Goal: Information Seeking & Learning: Check status

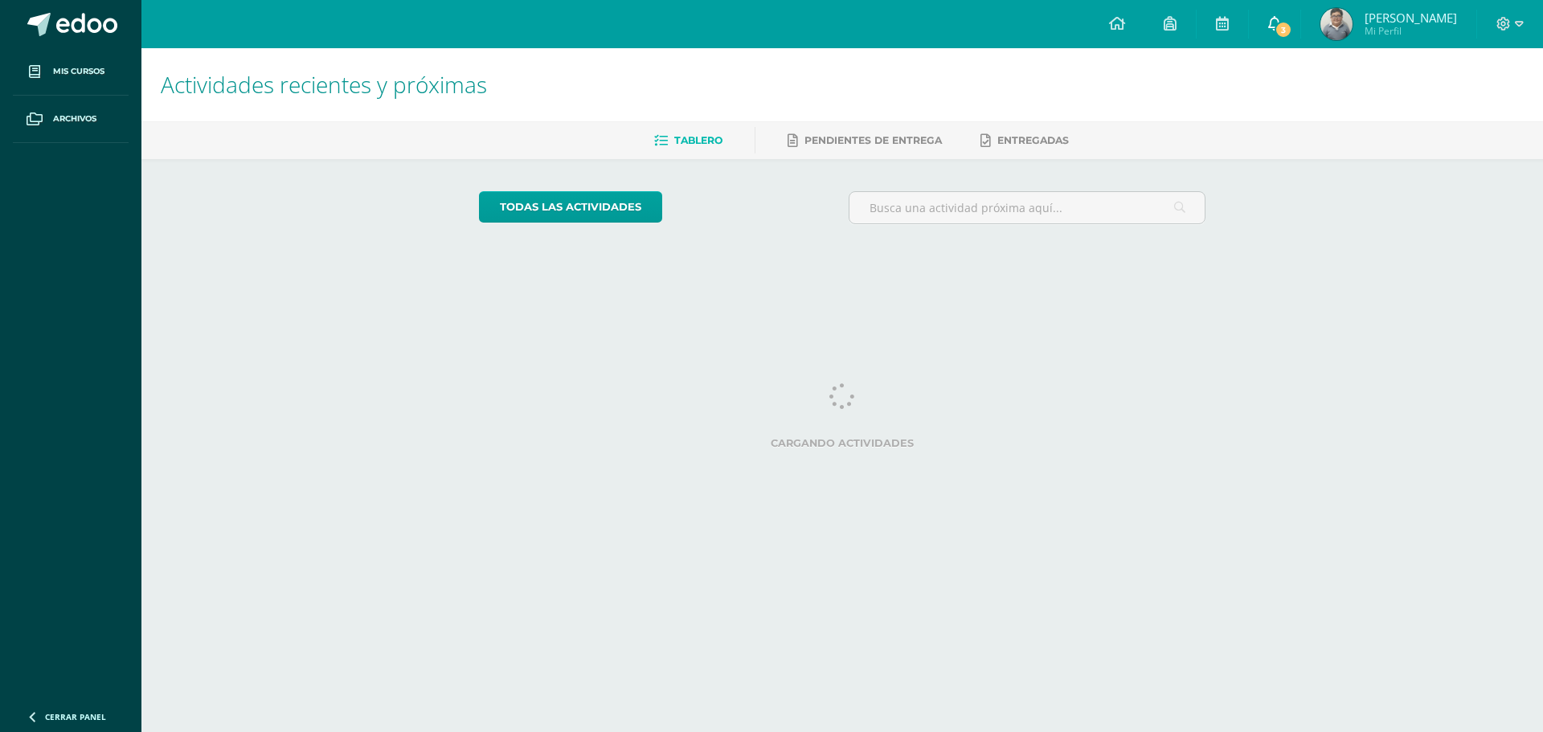
click at [1281, 22] on icon at bounding box center [1274, 23] width 13 height 14
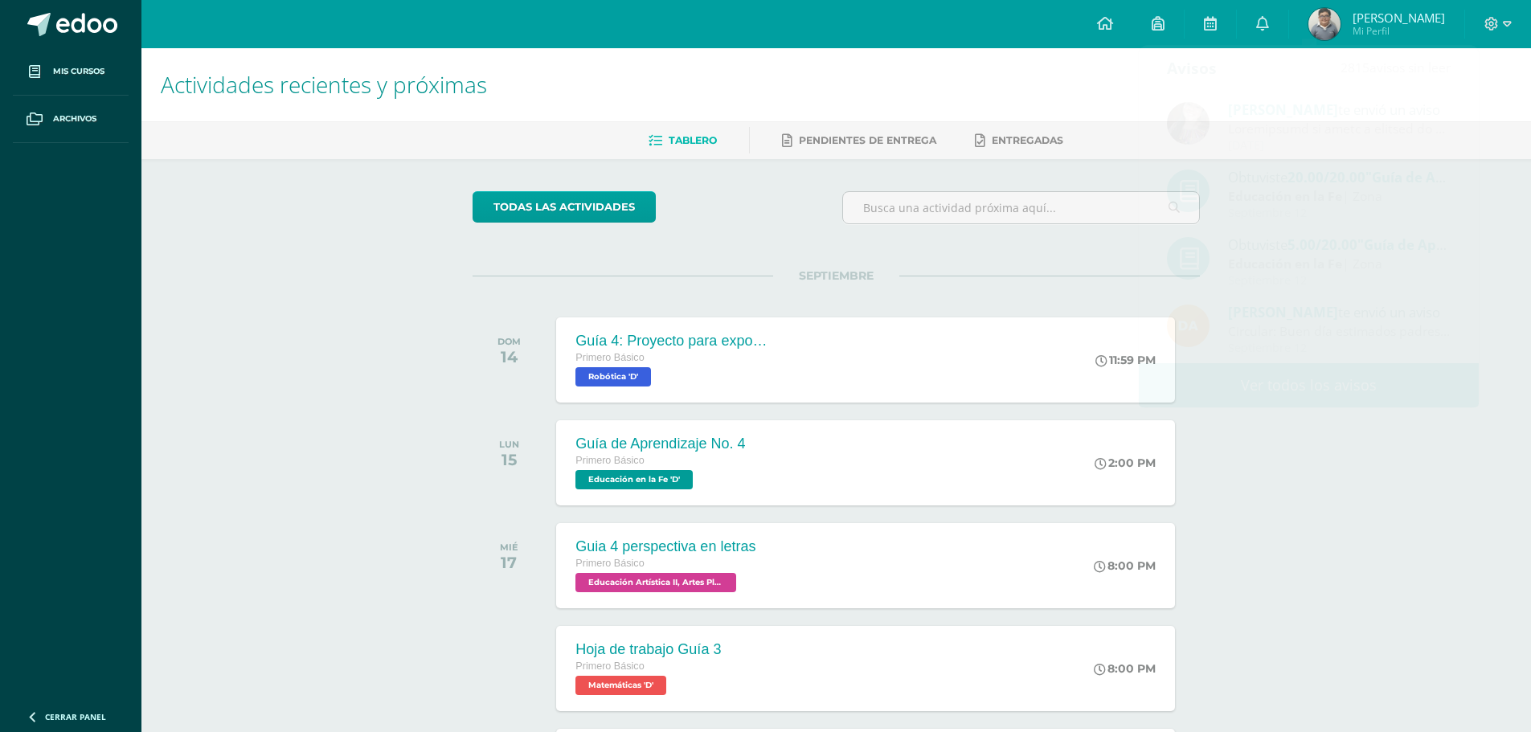
click at [1391, 27] on span "Mi Perfil" at bounding box center [1399, 31] width 92 height 14
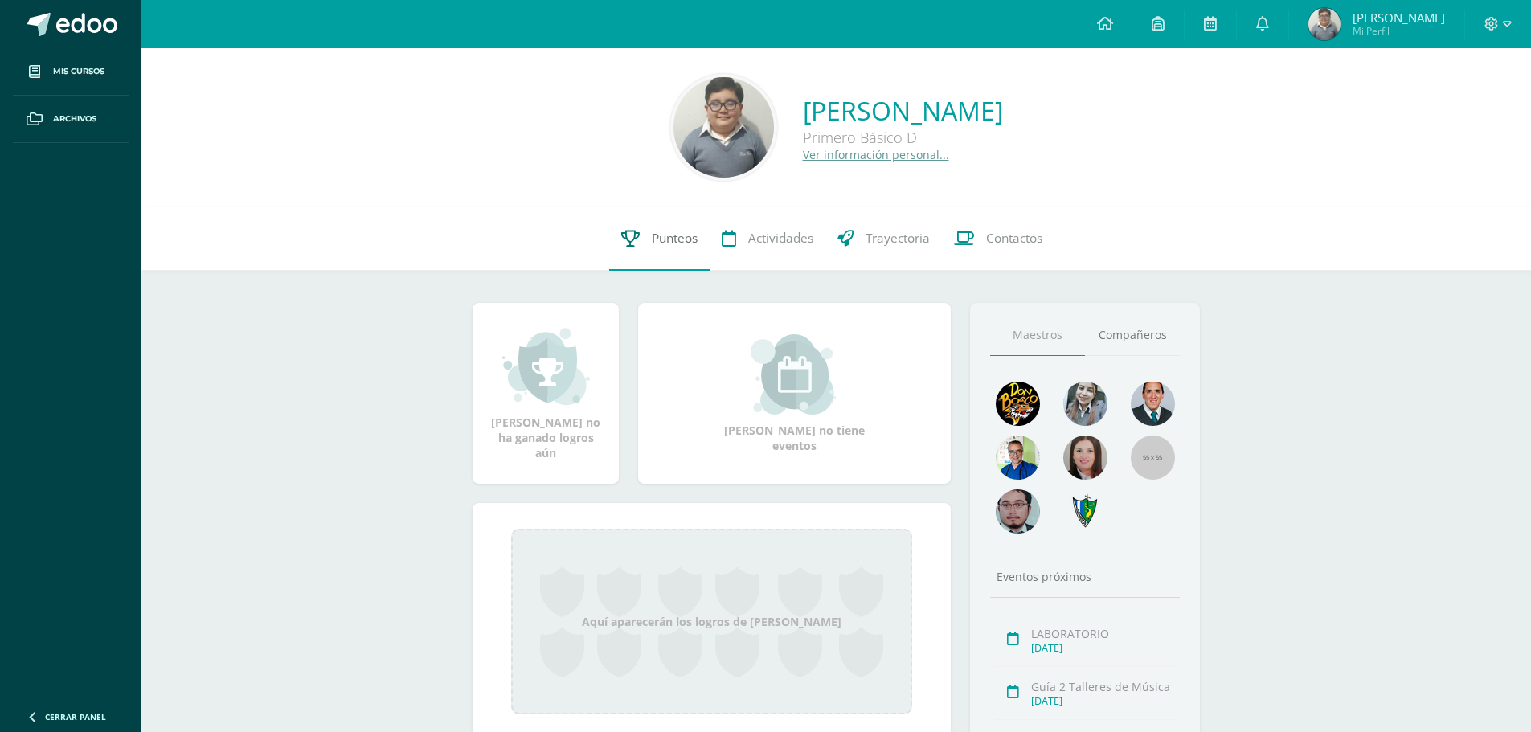
click at [695, 239] on span "Punteos" at bounding box center [675, 238] width 46 height 17
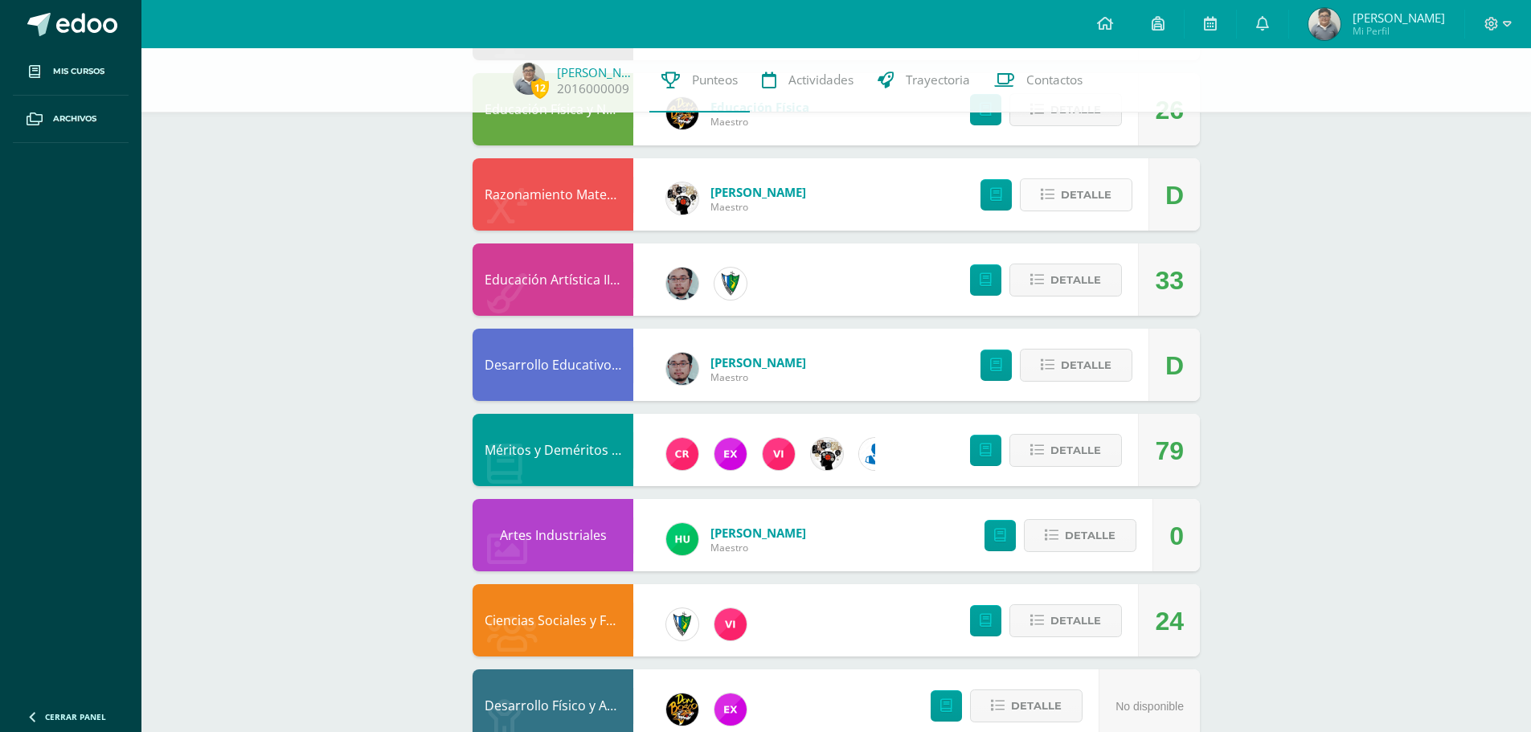
scroll to position [988, 0]
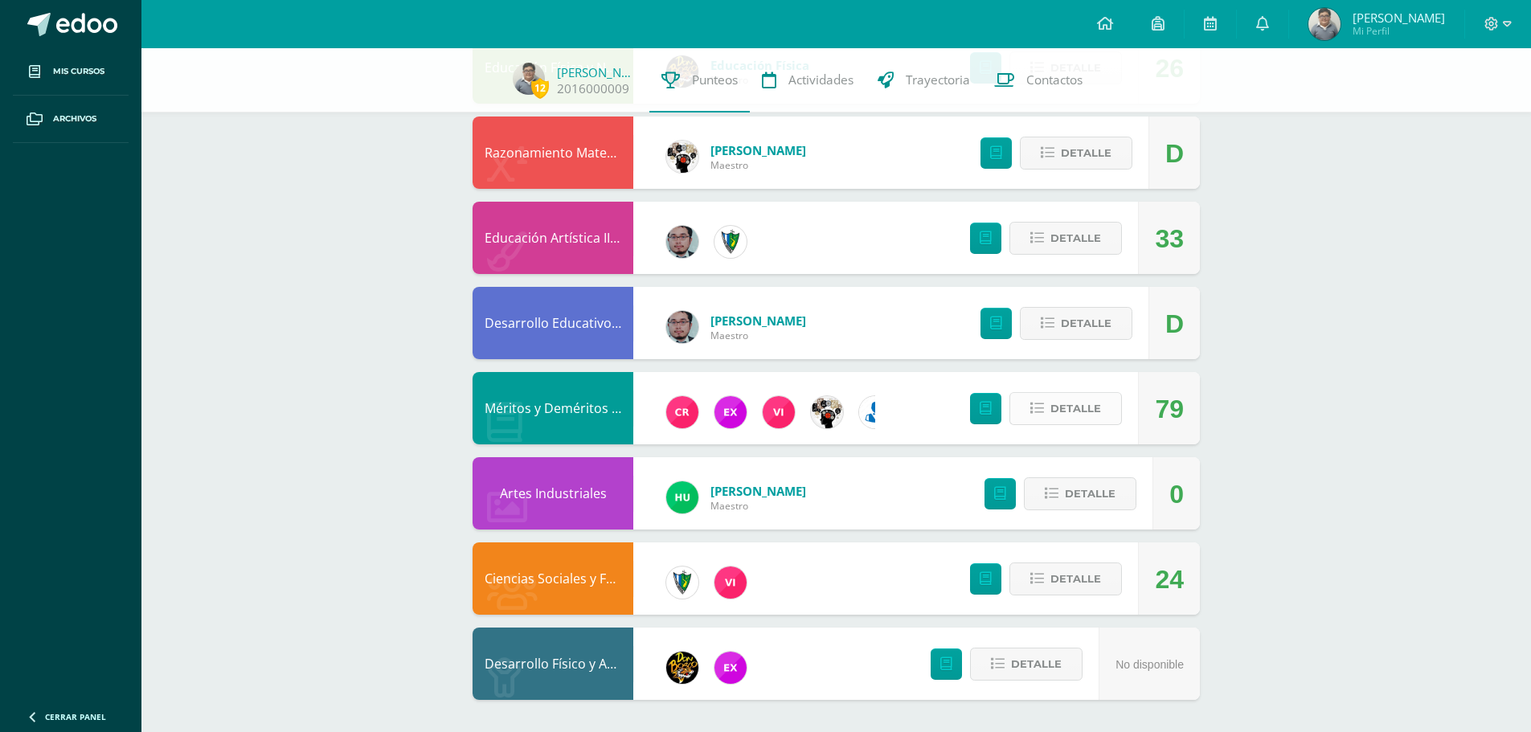
click at [1053, 395] on span "Detalle" at bounding box center [1075, 409] width 51 height 30
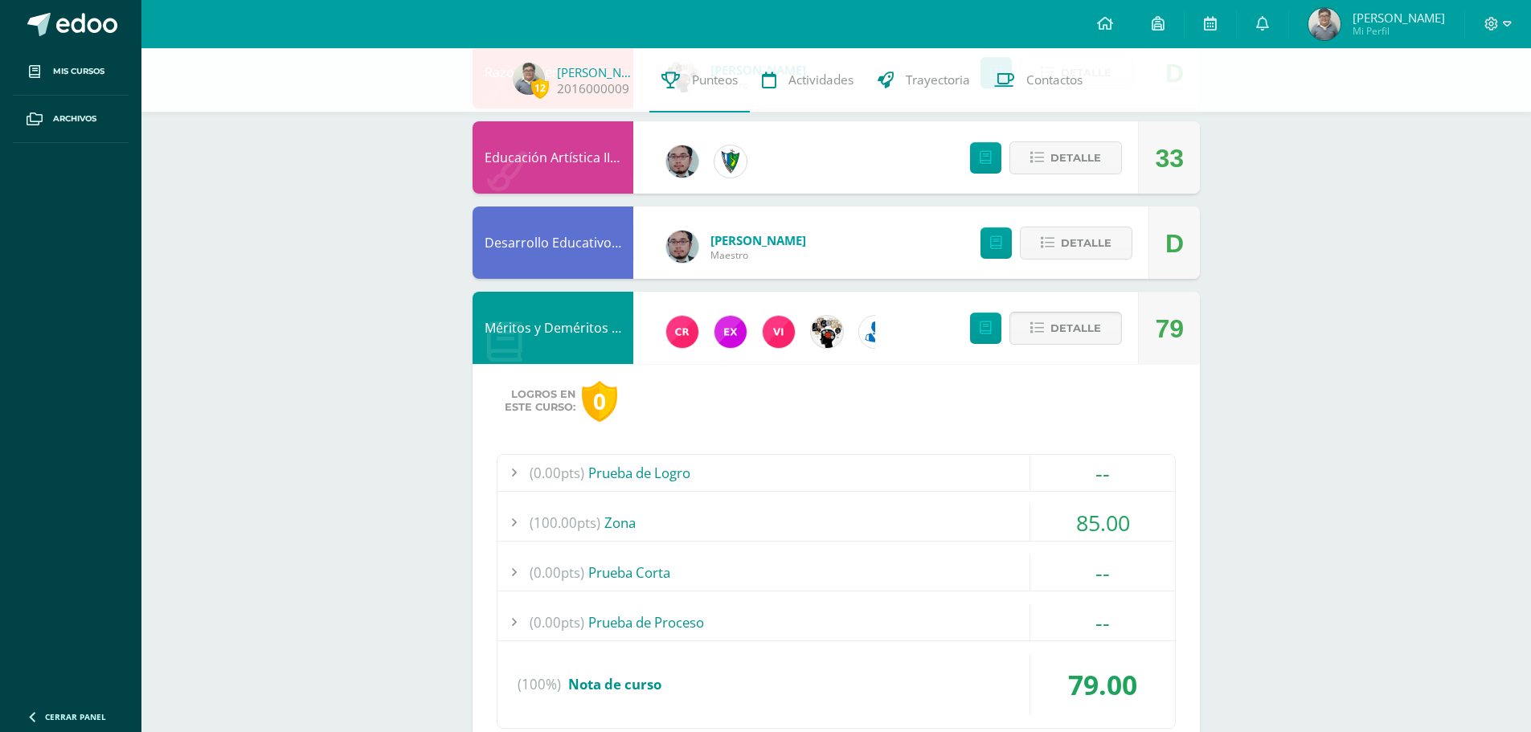
click at [1073, 330] on span "Detalle" at bounding box center [1075, 328] width 51 height 30
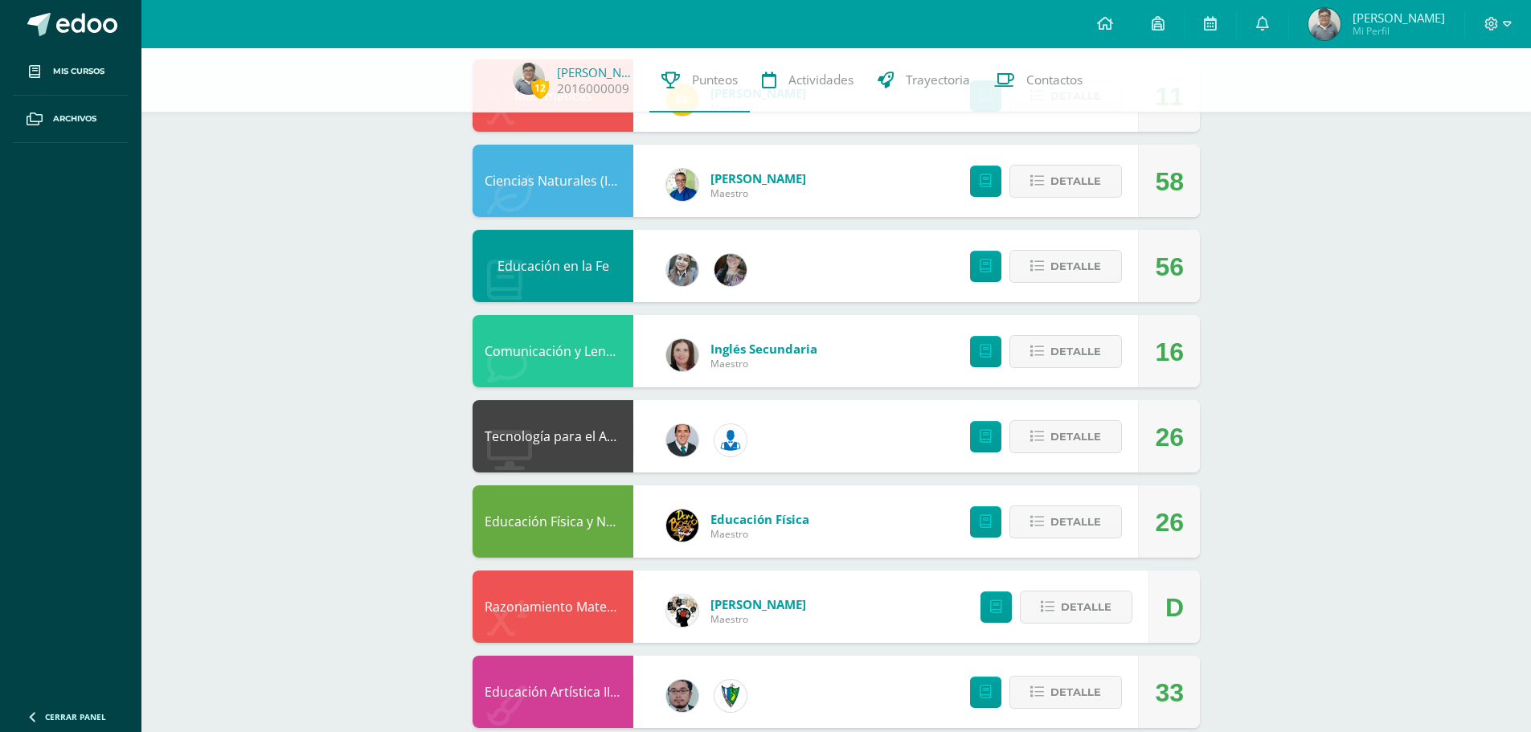
scroll to position [506, 0]
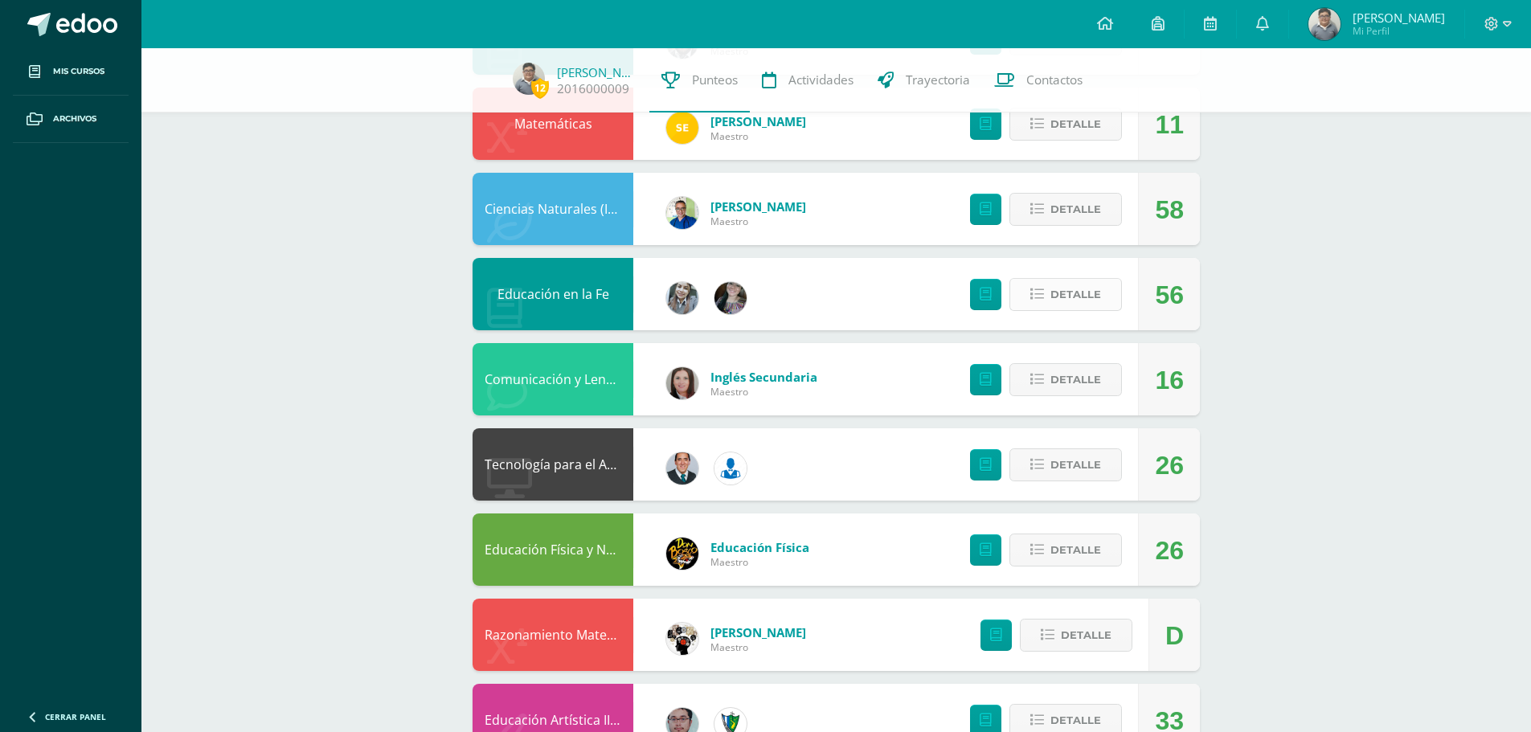
click at [1038, 291] on icon at bounding box center [1037, 295] width 14 height 14
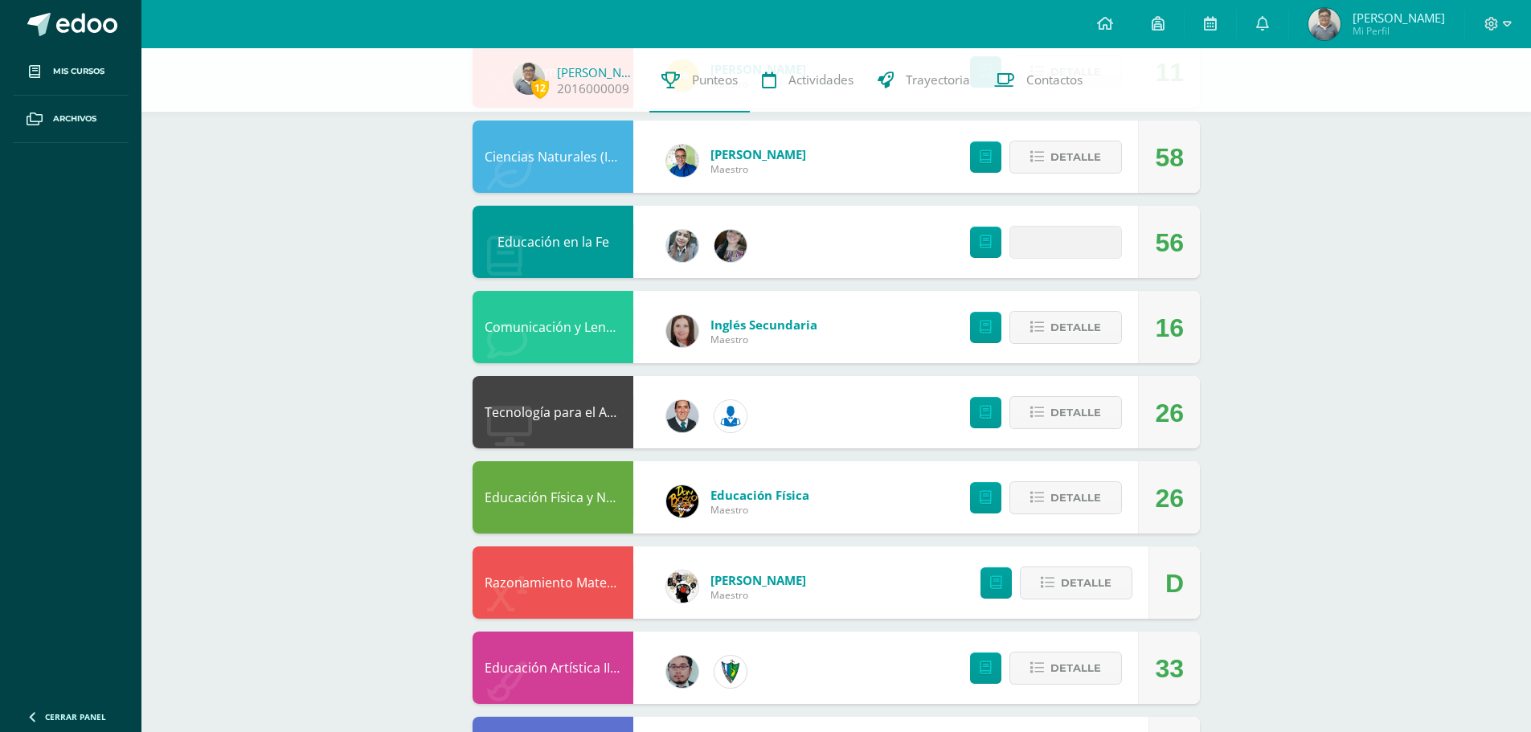
scroll to position [666, 0]
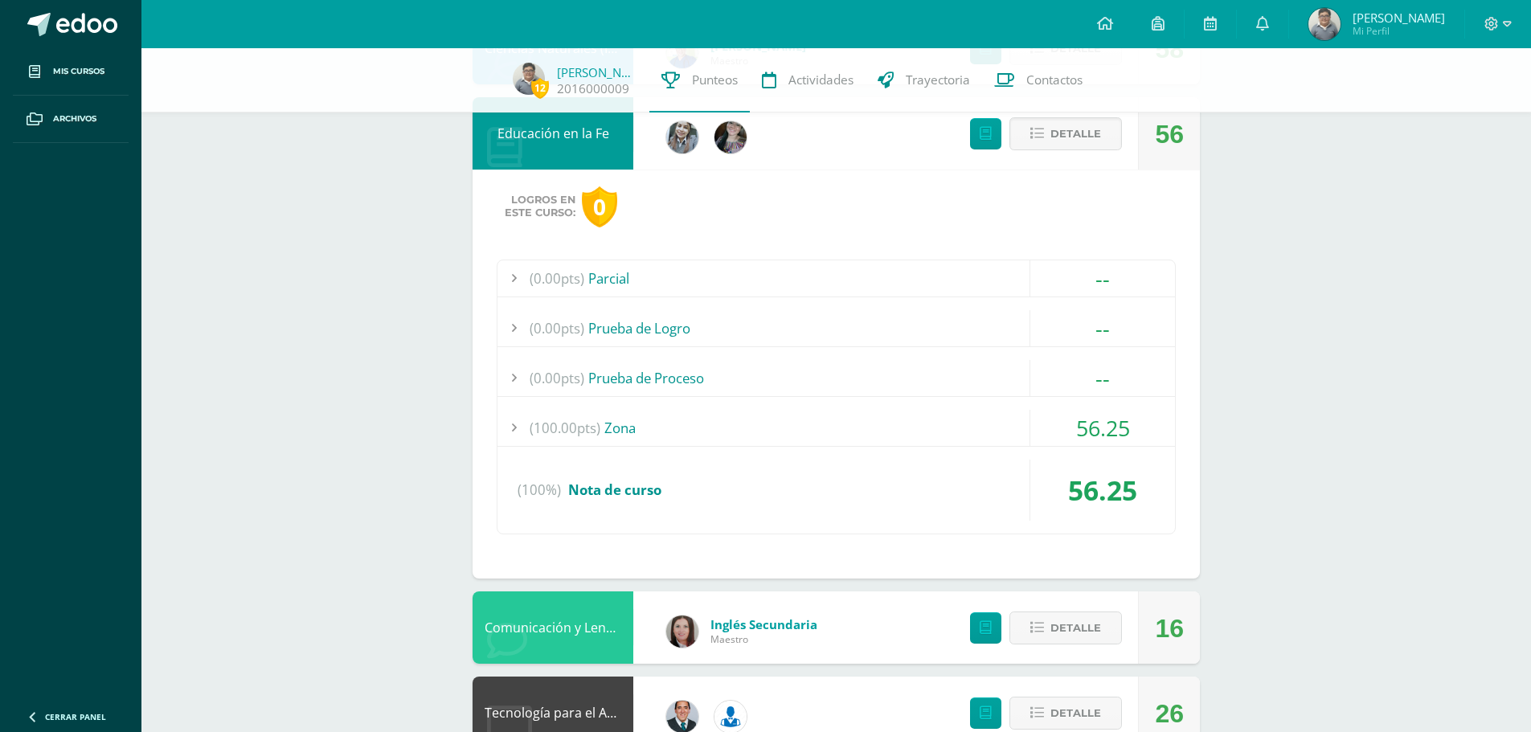
click at [899, 429] on div "(100.00pts) Zona" at bounding box center [836, 428] width 678 height 36
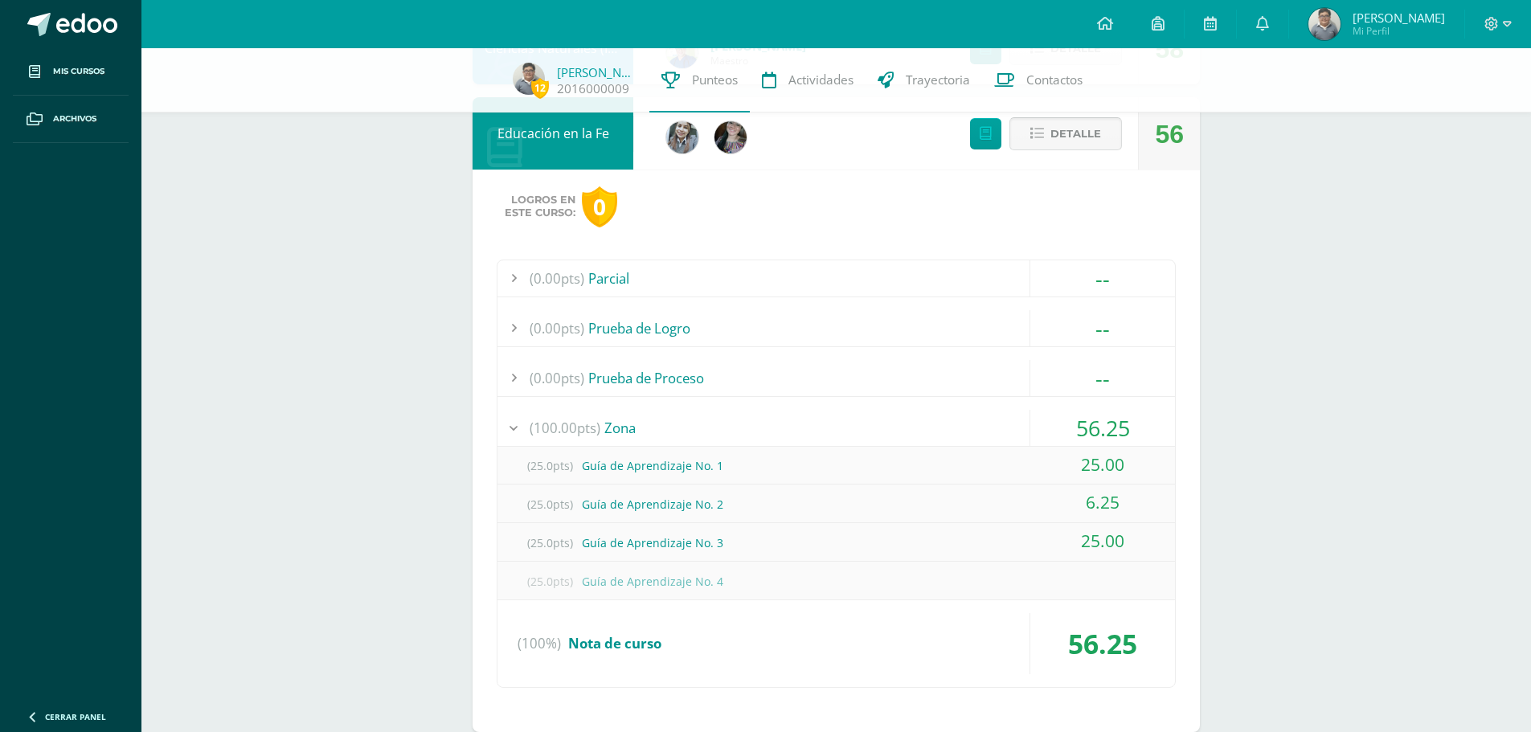
click at [1066, 137] on span "Detalle" at bounding box center [1075, 134] width 51 height 30
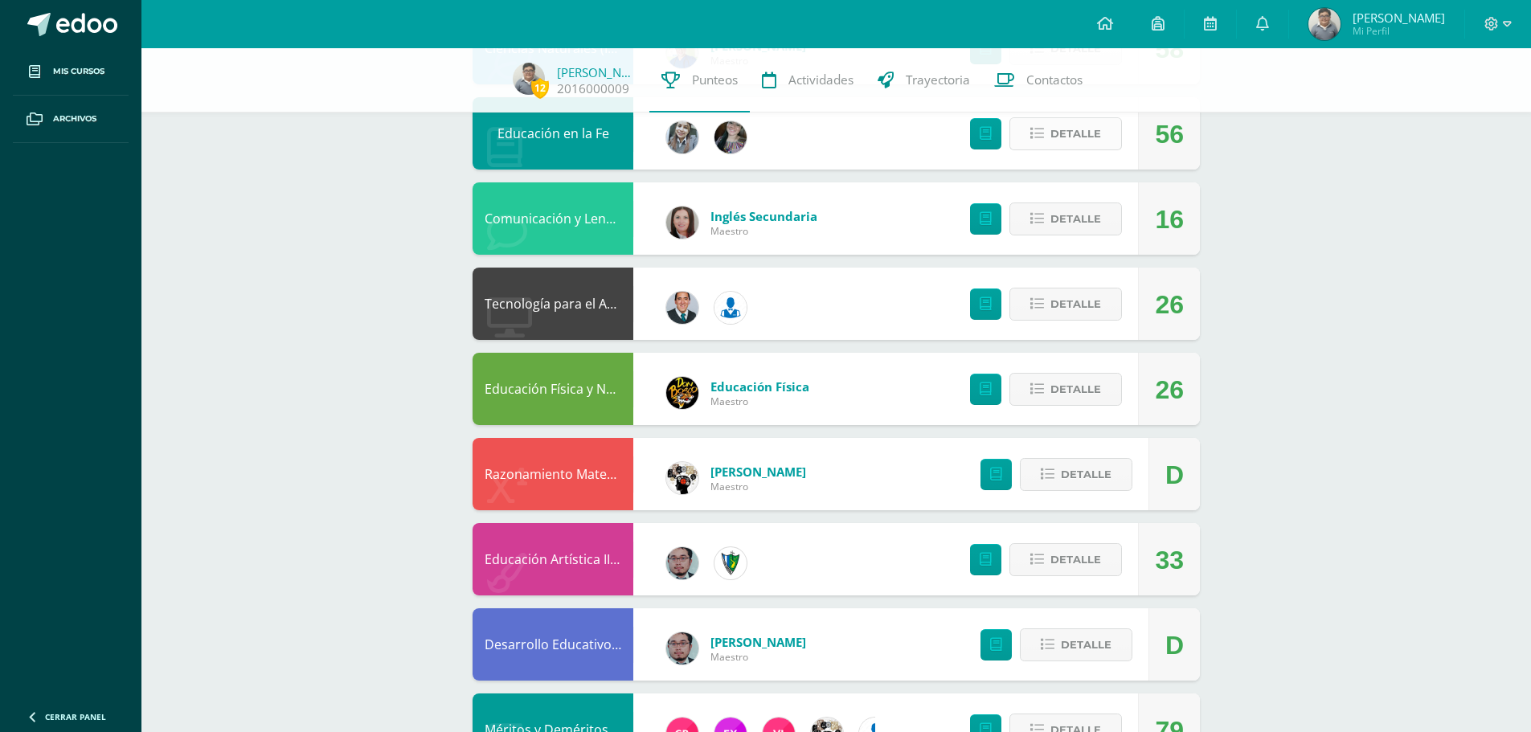
click at [1070, 133] on span "Detalle" at bounding box center [1075, 134] width 51 height 30
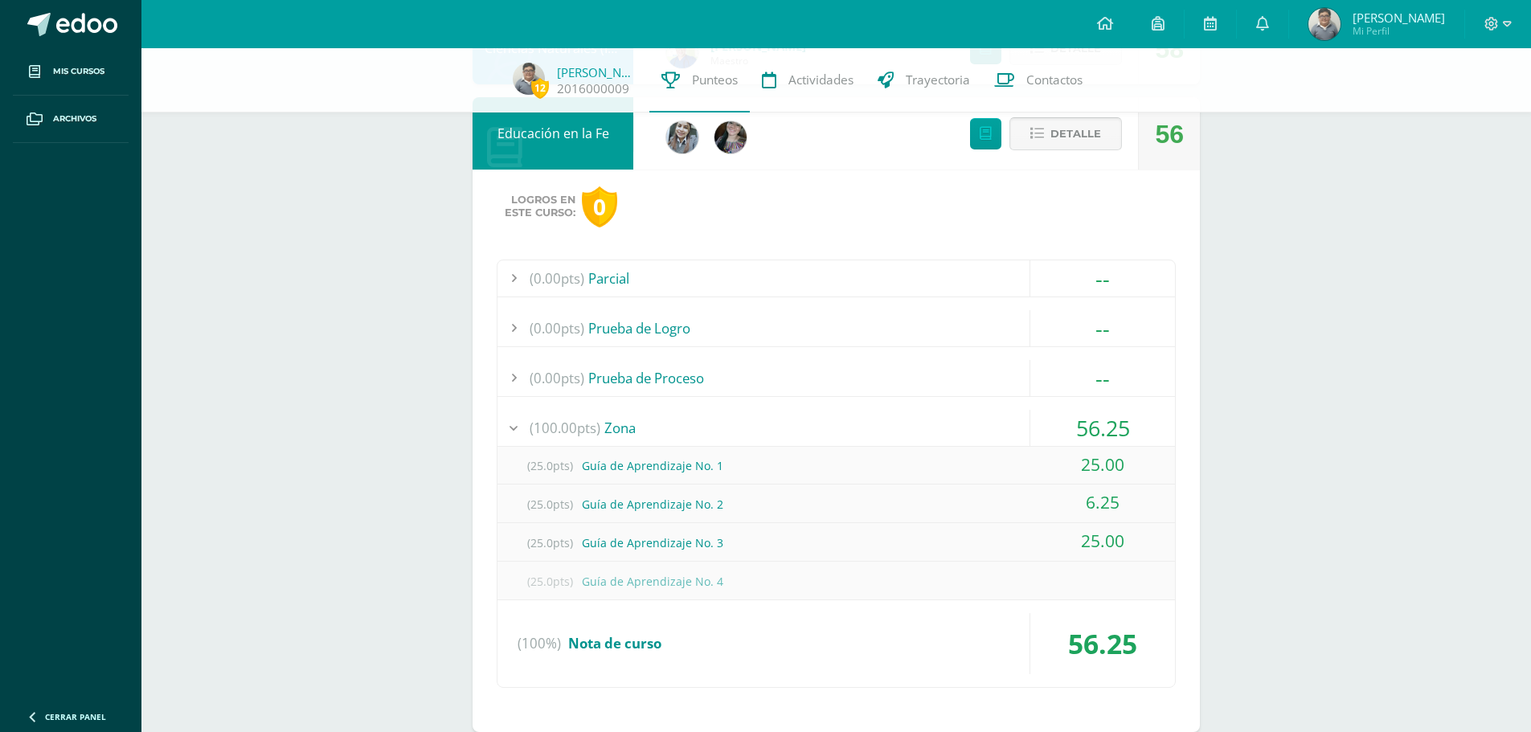
click at [1101, 139] on span "Detalle" at bounding box center [1075, 134] width 51 height 30
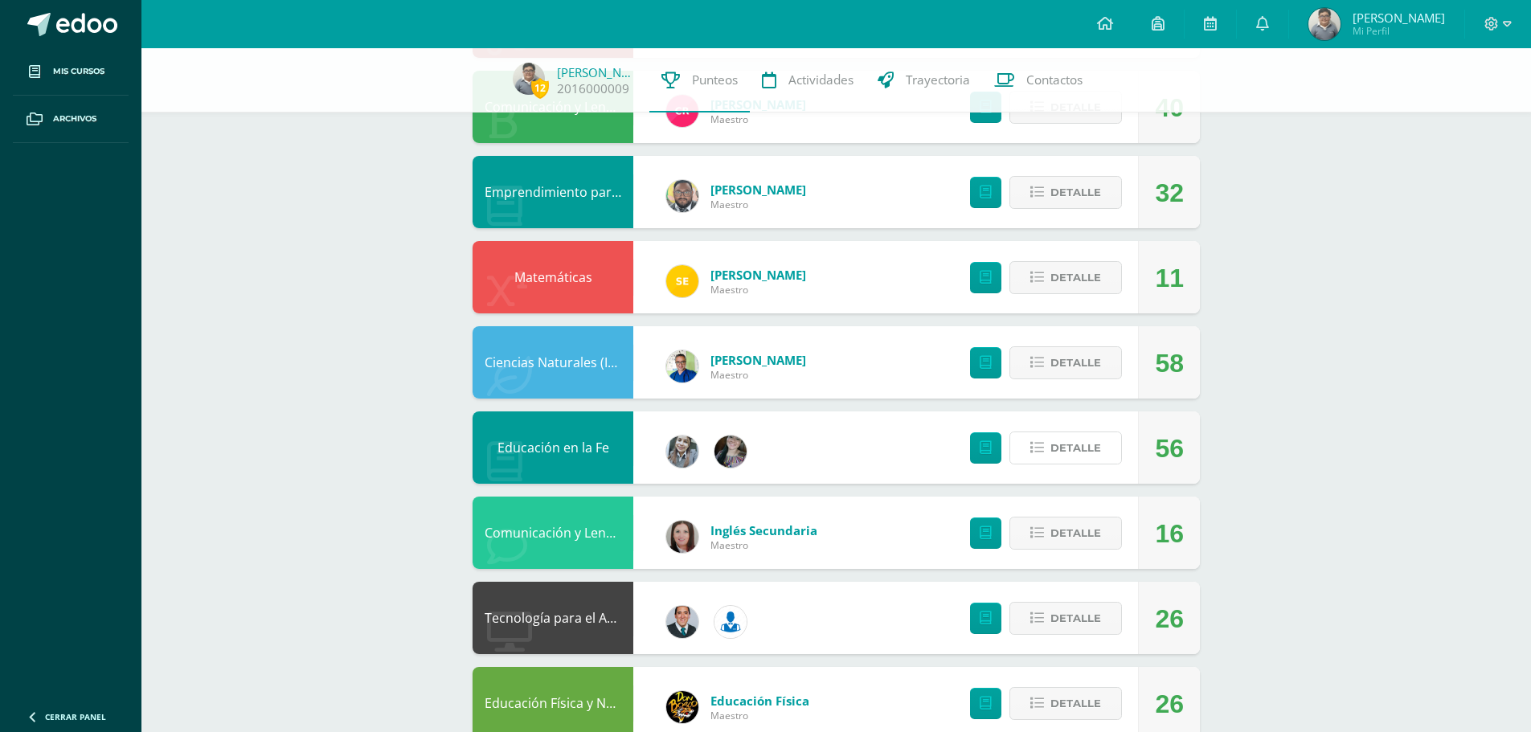
scroll to position [345, 0]
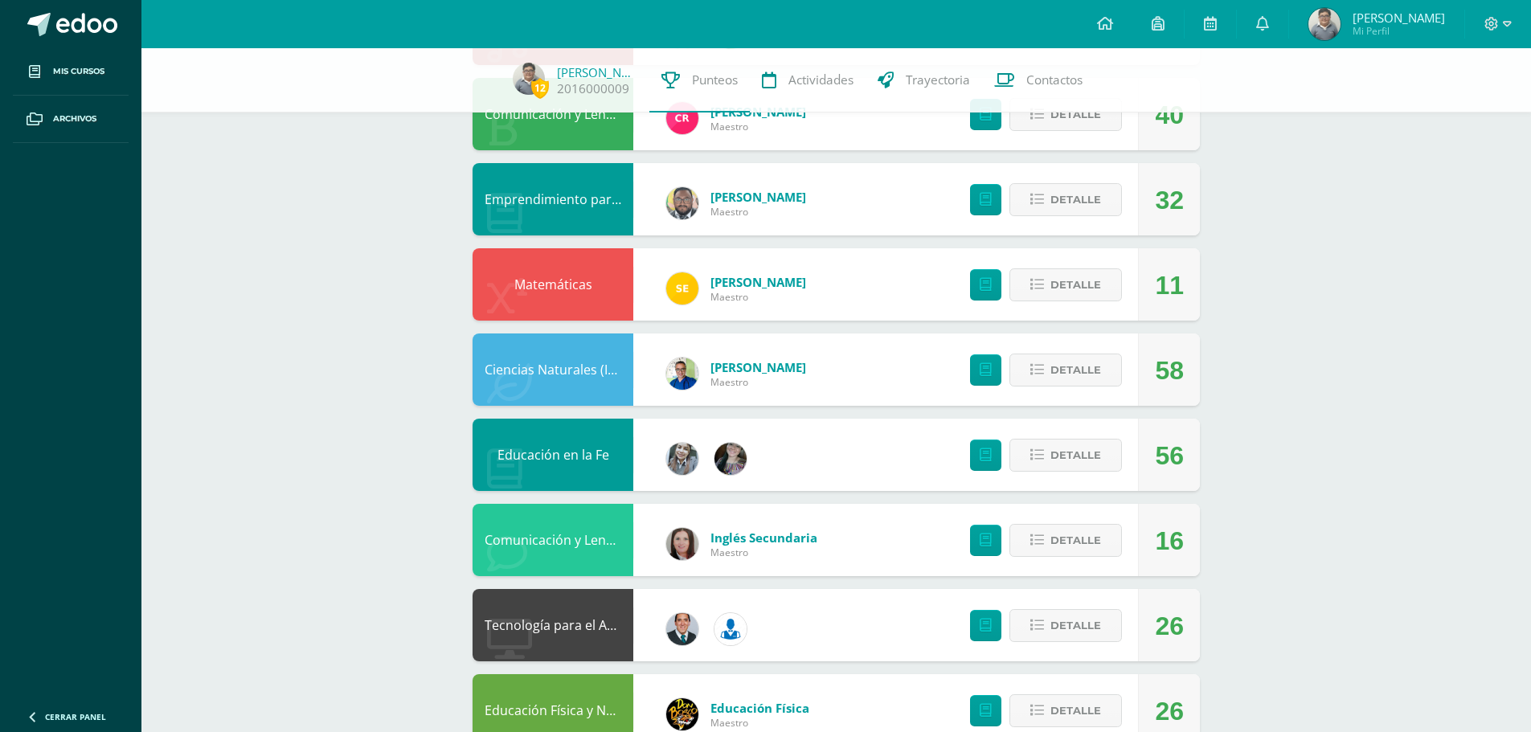
click at [1055, 435] on div "Detalle" at bounding box center [1042, 455] width 192 height 72
click at [1055, 452] on span "Detalle" at bounding box center [1075, 455] width 51 height 30
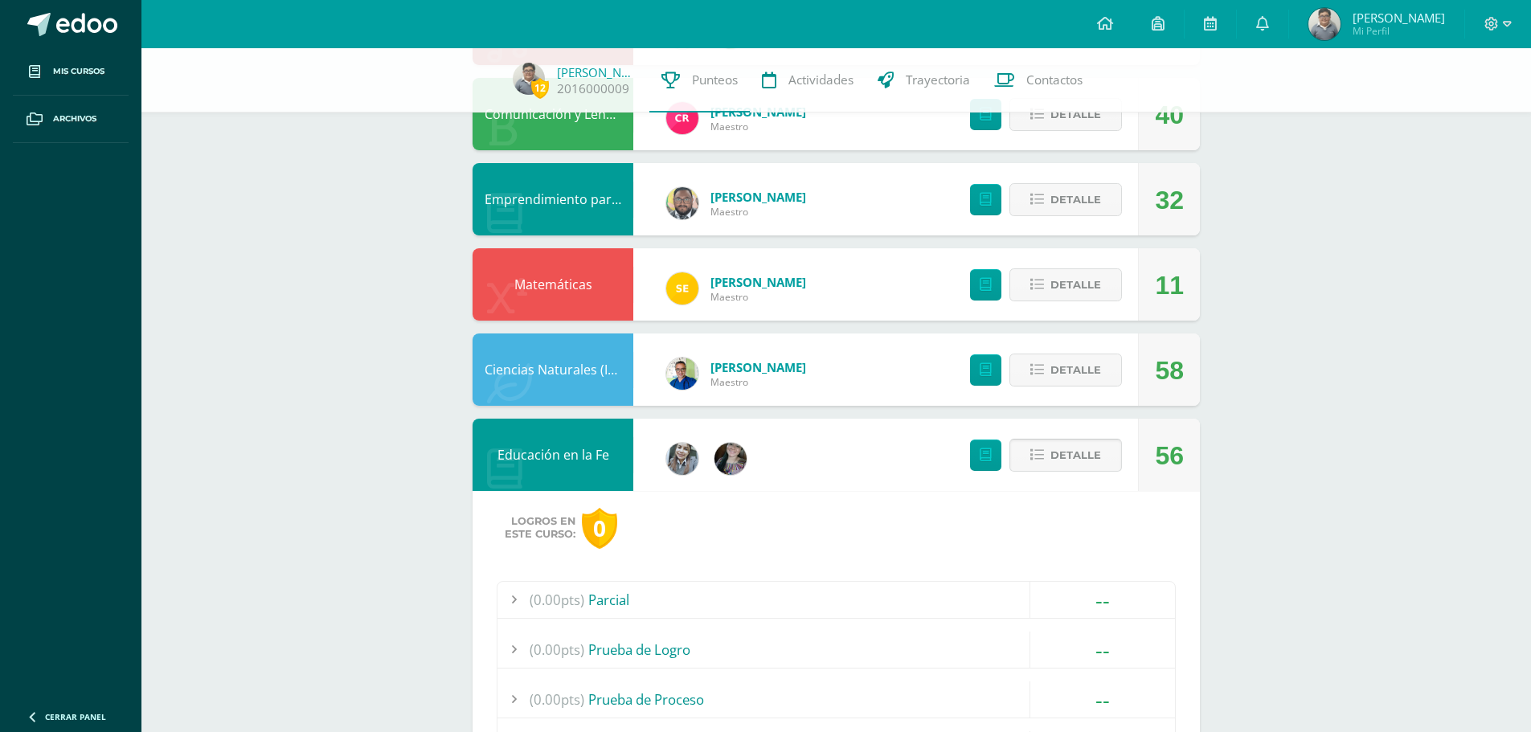
click at [1055, 452] on span "Detalle" at bounding box center [1075, 455] width 51 height 30
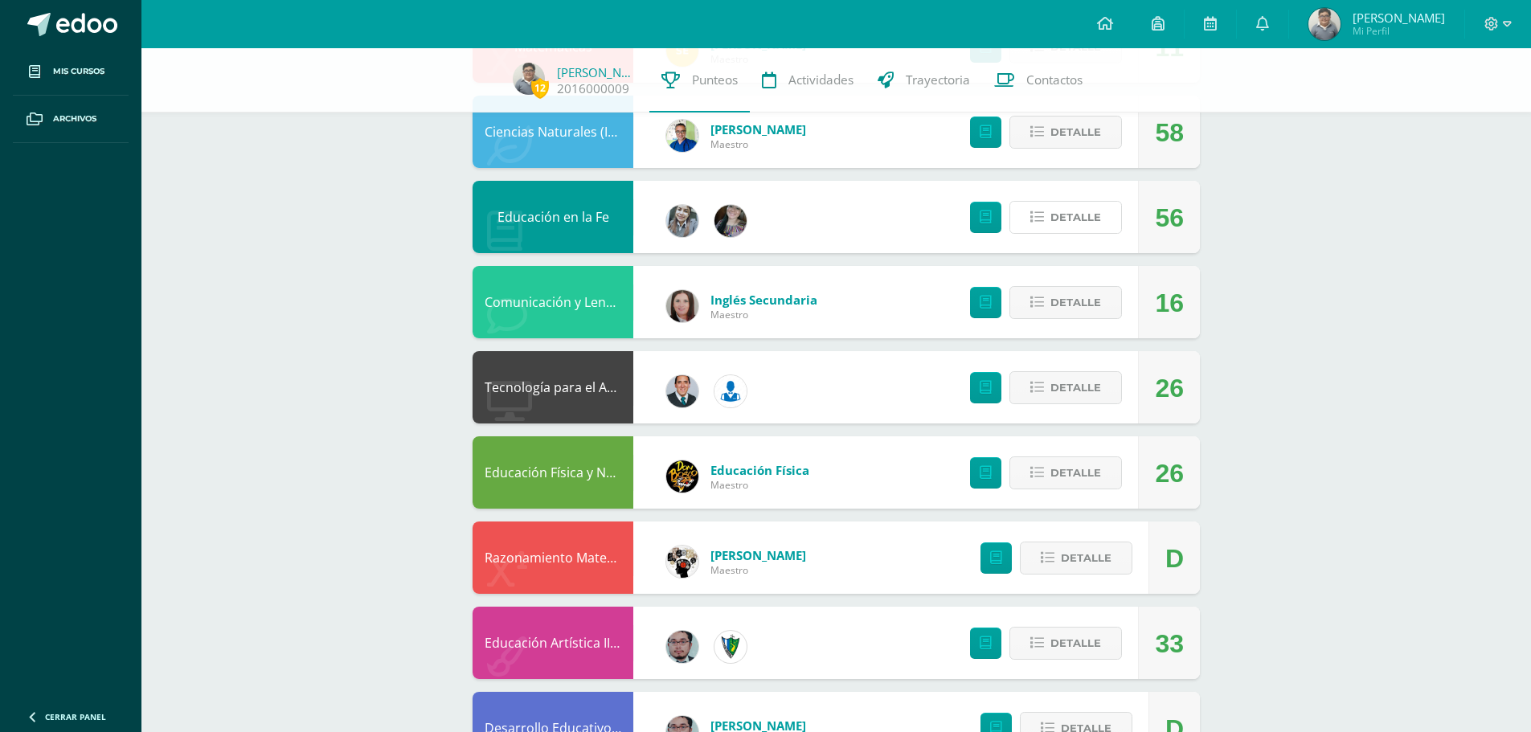
scroll to position [586, 0]
